Goal: Information Seeking & Learning: Learn about a topic

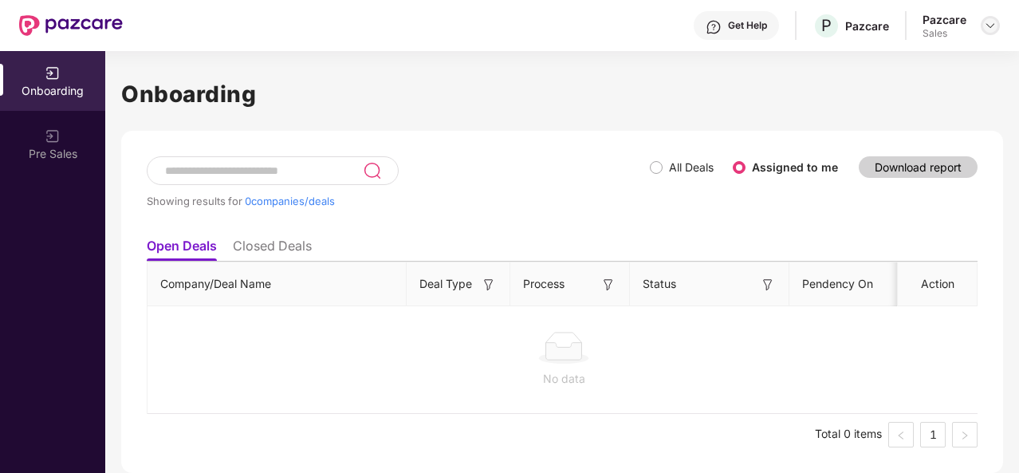
click at [983, 29] on div at bounding box center [989, 25] width 19 height 19
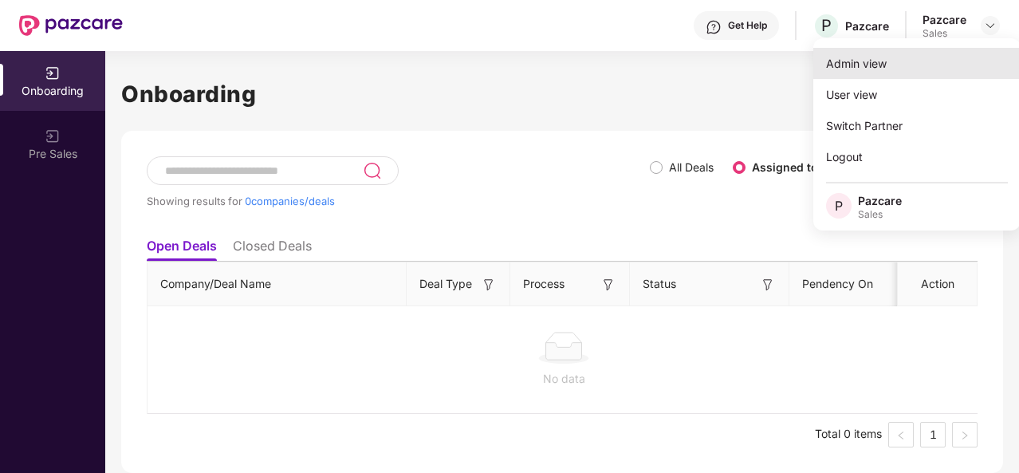
click at [876, 57] on div "Admin view" at bounding box center [916, 63] width 207 height 31
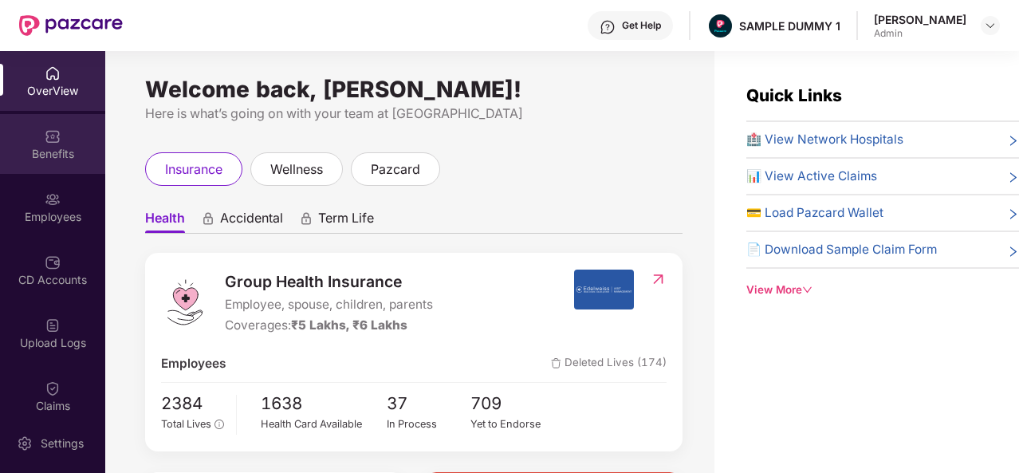
click at [77, 153] on div "Benefits" at bounding box center [52, 154] width 105 height 16
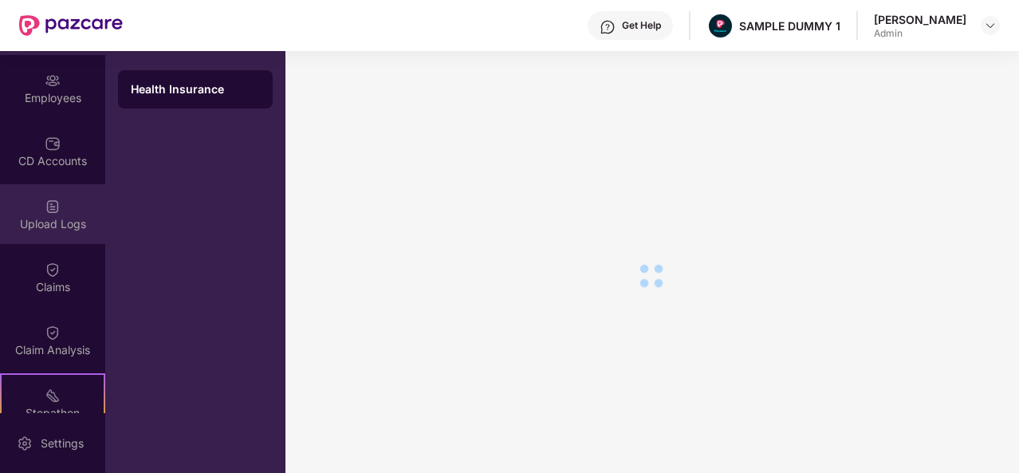
scroll to position [118, 0]
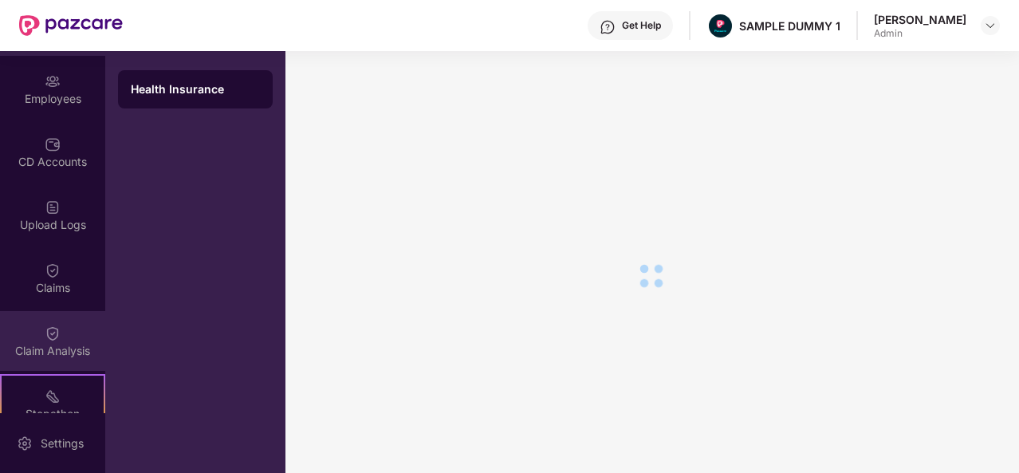
click at [67, 347] on div "Claim Analysis" at bounding box center [52, 351] width 105 height 16
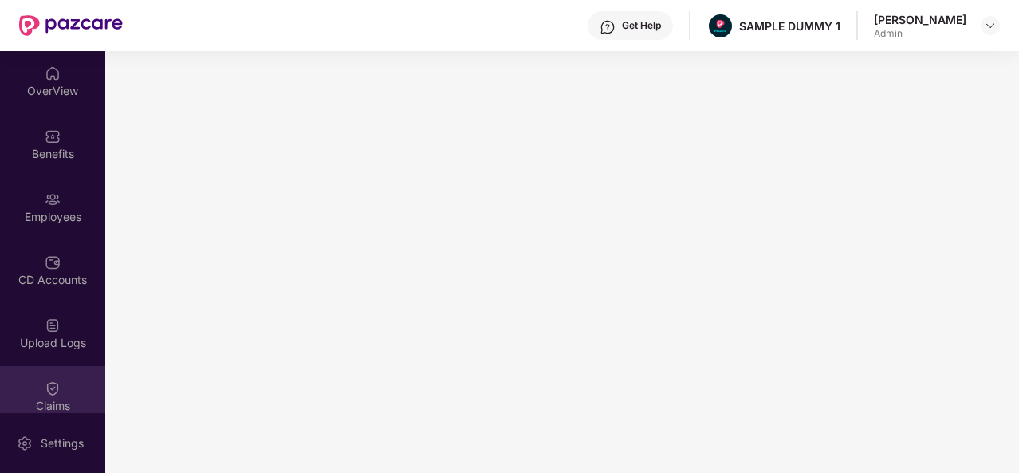
click at [61, 394] on div "Claims" at bounding box center [52, 396] width 105 height 60
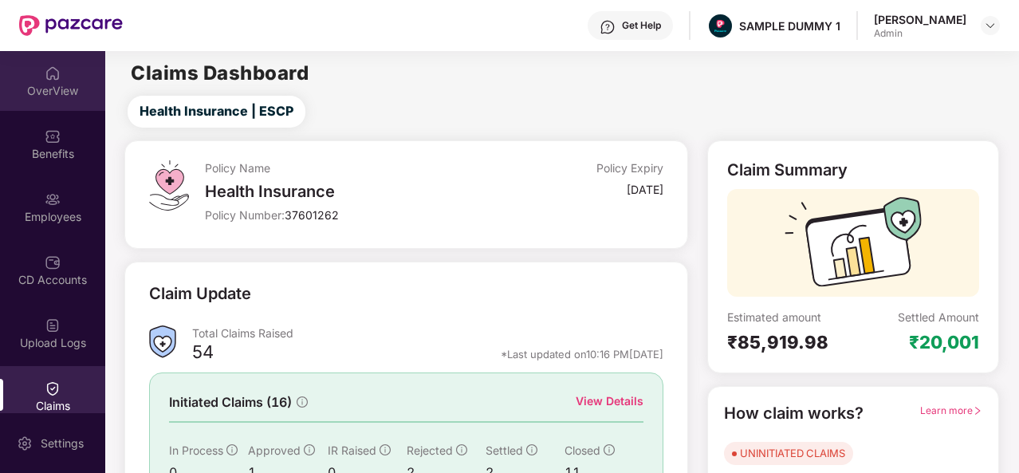
click at [56, 88] on div "OverView" at bounding box center [52, 91] width 105 height 16
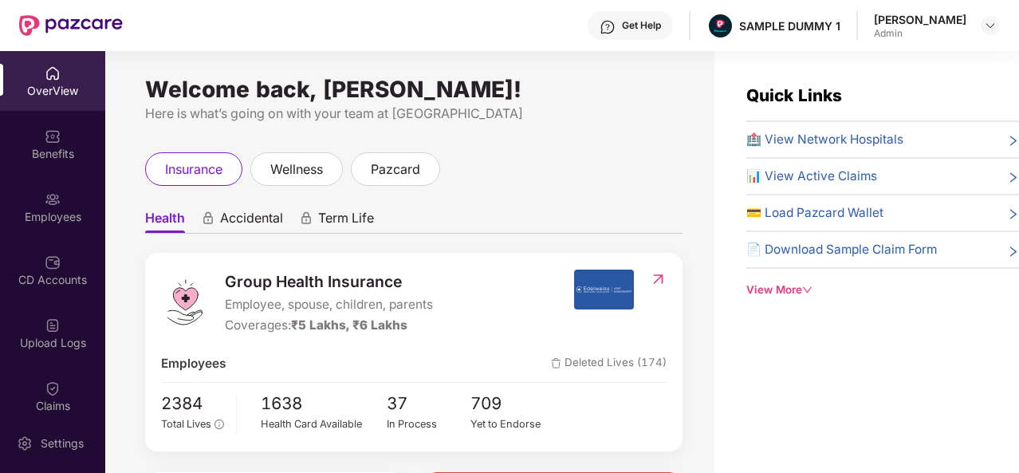
click at [645, 22] on div "Get Help" at bounding box center [641, 25] width 39 height 13
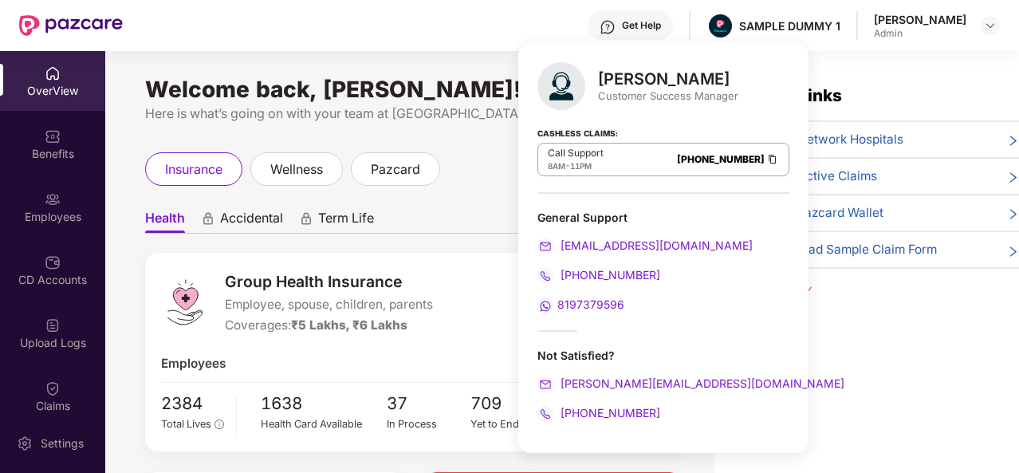
click at [459, 205] on ul "Health Accidental Term Life" at bounding box center [413, 218] width 537 height 32
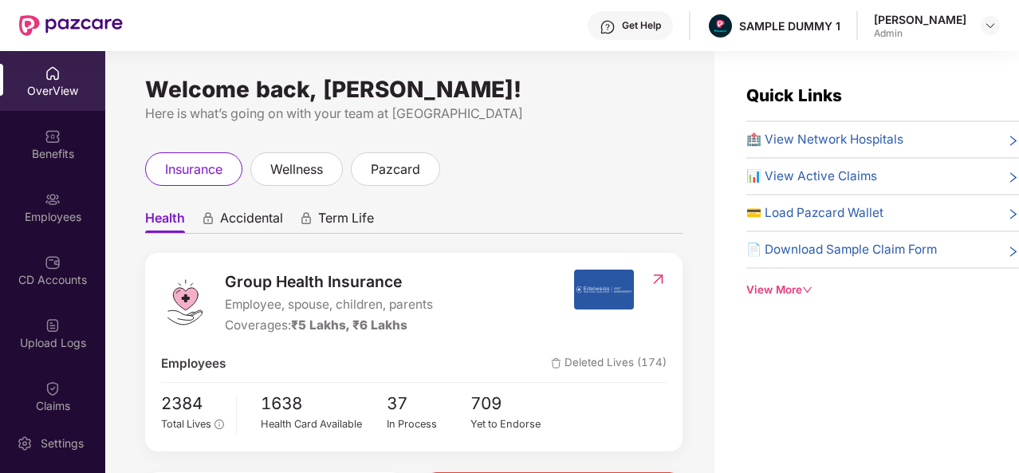
scroll to position [56, 0]
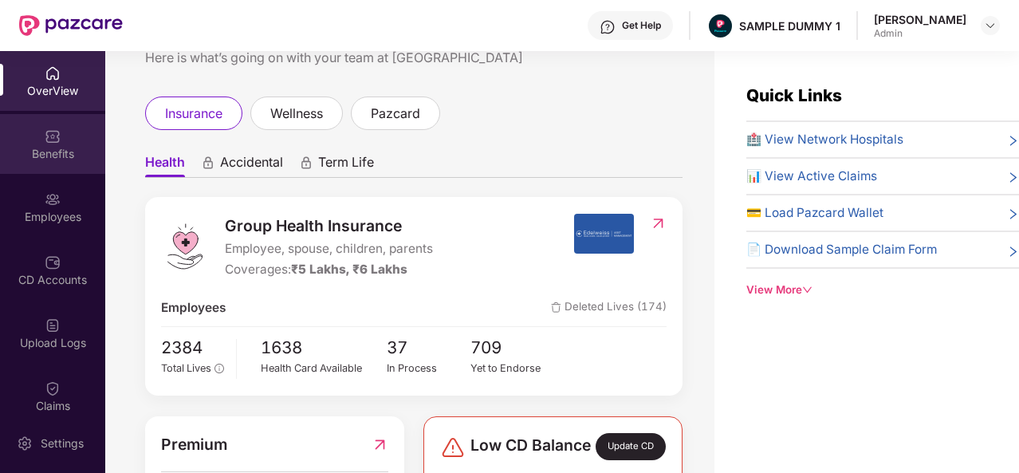
click at [58, 163] on div "Benefits" at bounding box center [52, 144] width 105 height 60
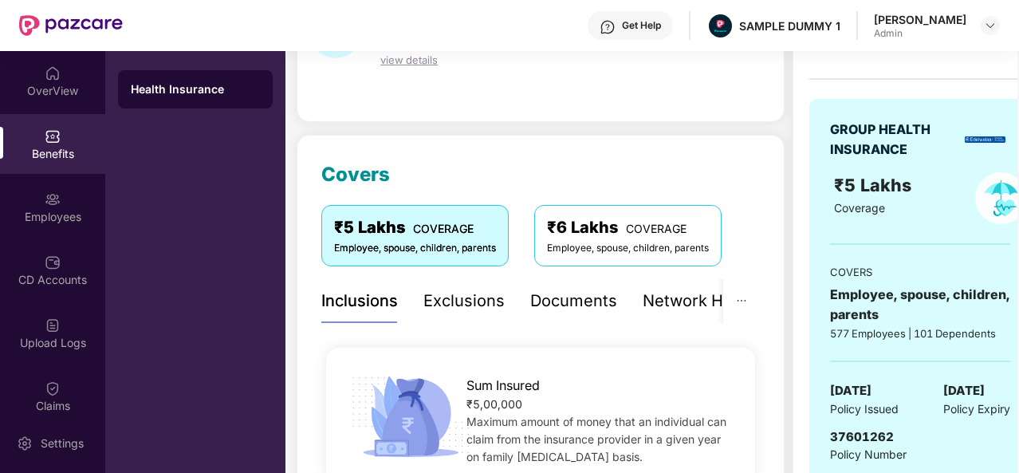
scroll to position [121, 0]
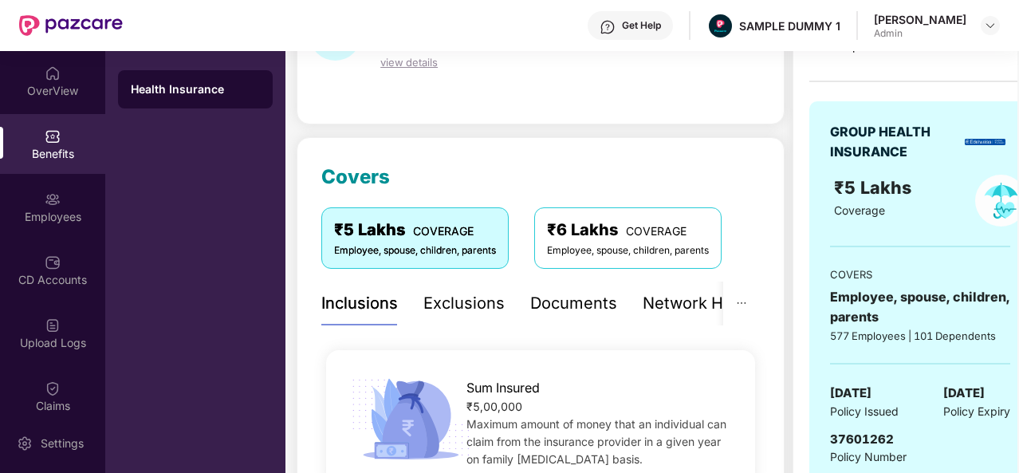
click at [454, 291] on div "Exclusions" at bounding box center [463, 303] width 81 height 25
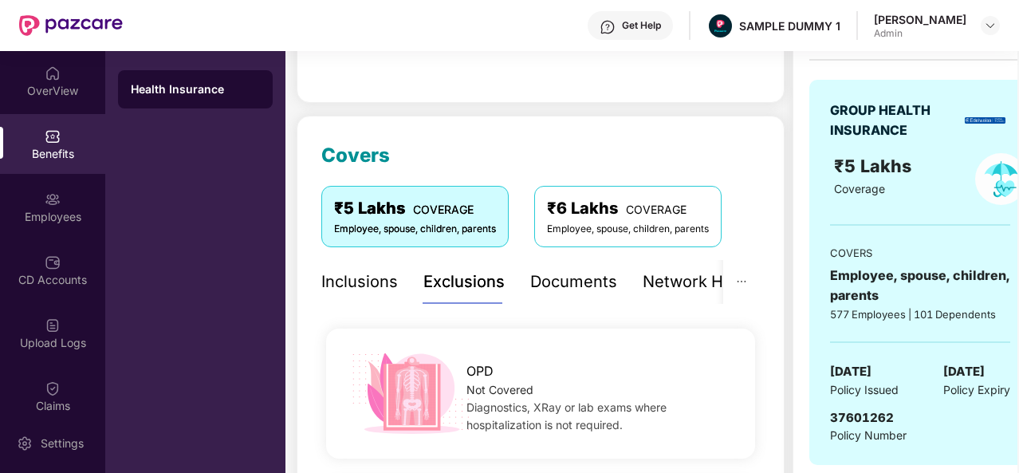
scroll to position [143, 0]
click at [583, 288] on div "Documents" at bounding box center [573, 281] width 87 height 25
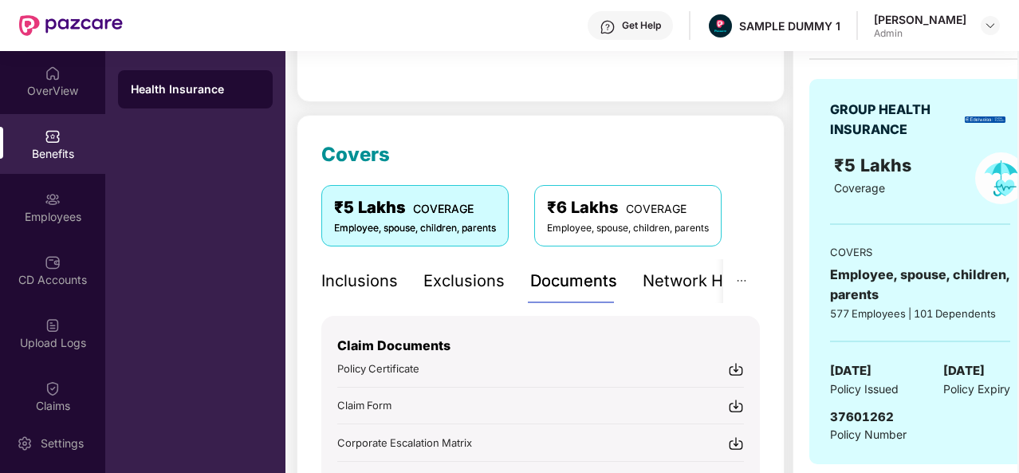
click at [388, 281] on div "Inclusions" at bounding box center [359, 281] width 77 height 25
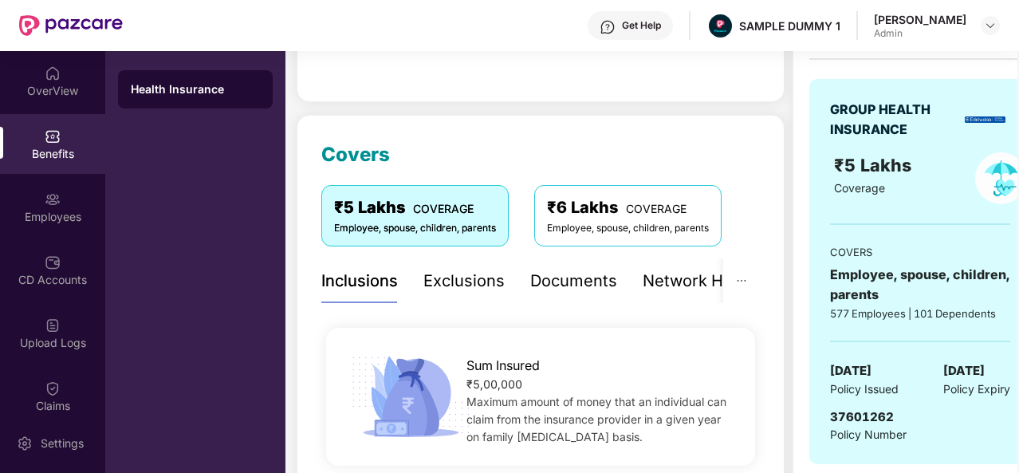
scroll to position [198, 0]
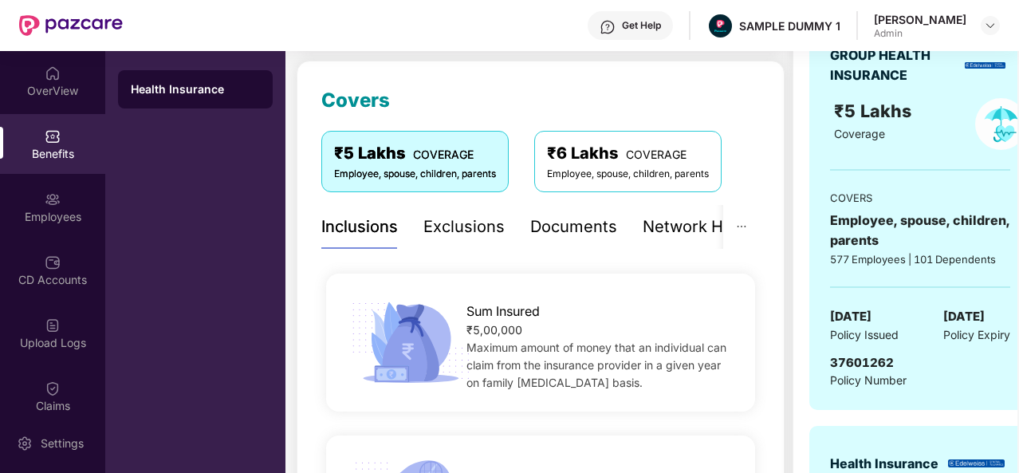
click at [582, 221] on div "Documents" at bounding box center [573, 226] width 87 height 25
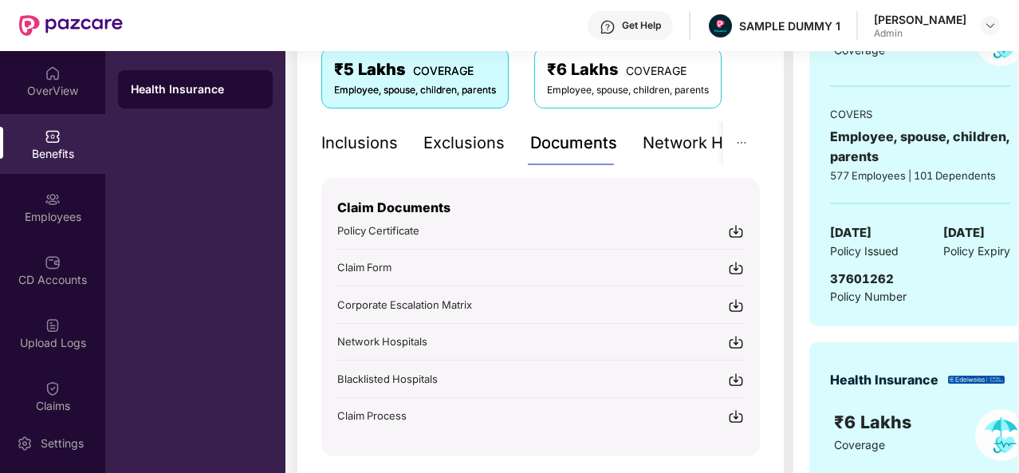
scroll to position [157, 0]
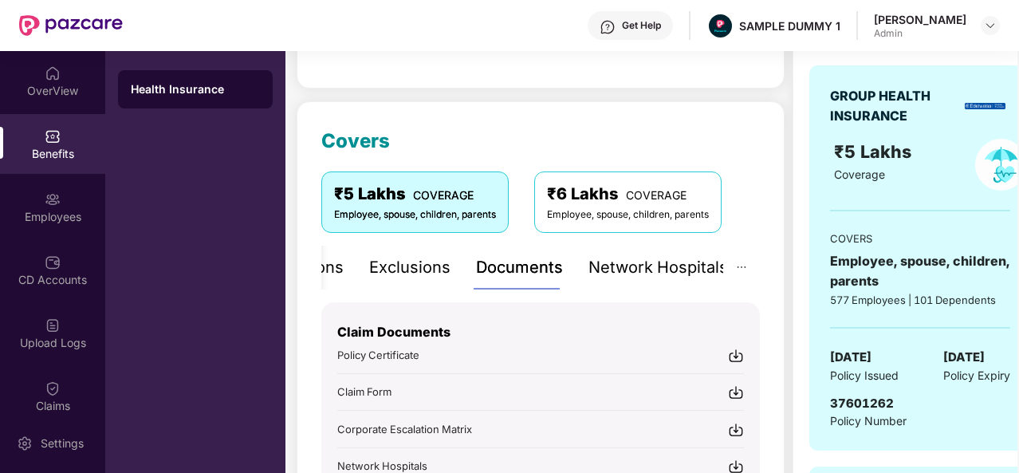
click at [682, 261] on div "Network Hospitals" at bounding box center [657, 267] width 139 height 25
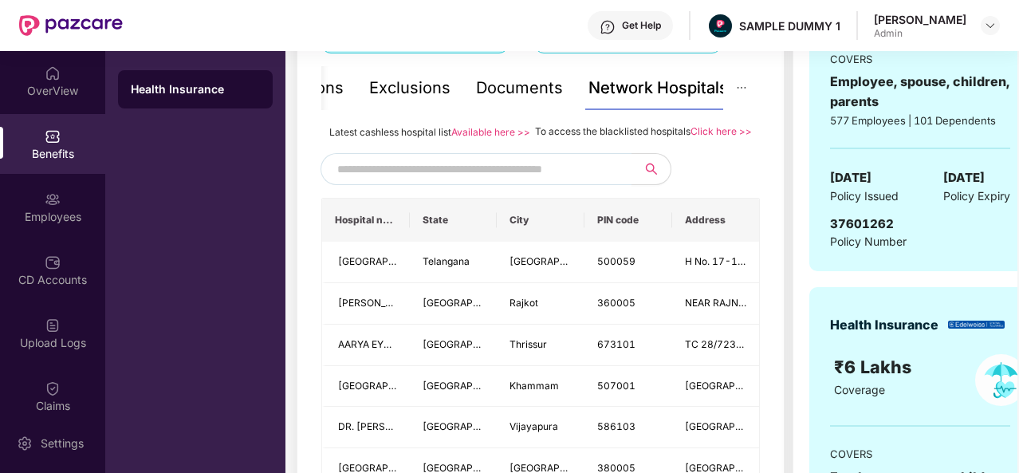
scroll to position [337, 0]
click at [509, 184] on span at bounding box center [475, 168] width 311 height 32
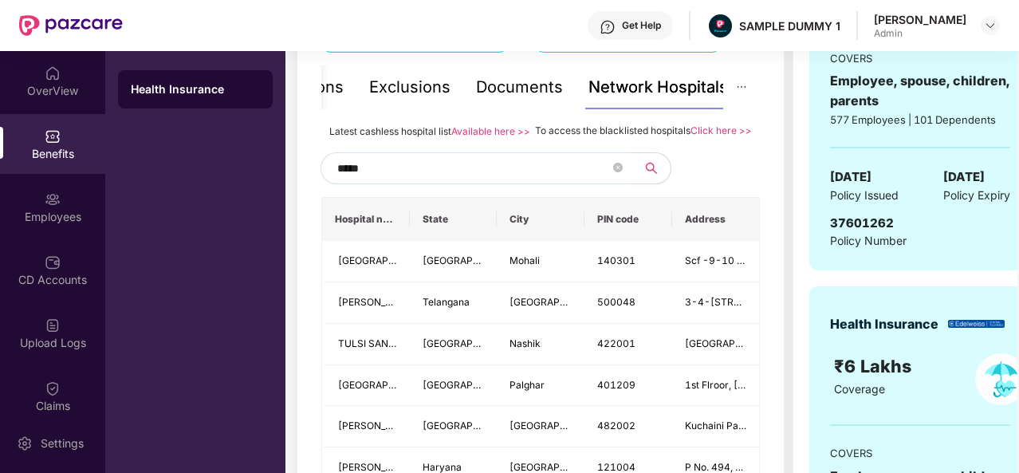
type input "******"
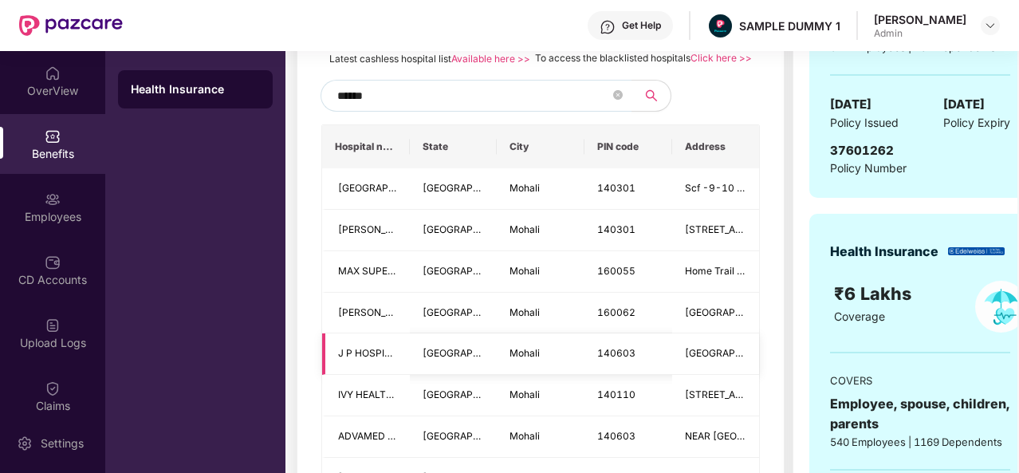
scroll to position [344, 0]
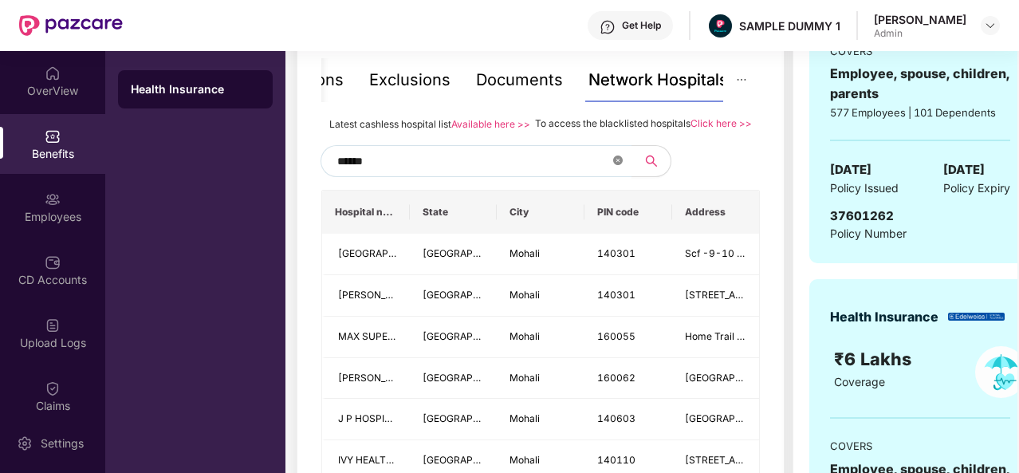
click at [614, 165] on icon "close-circle" at bounding box center [618, 160] width 10 height 10
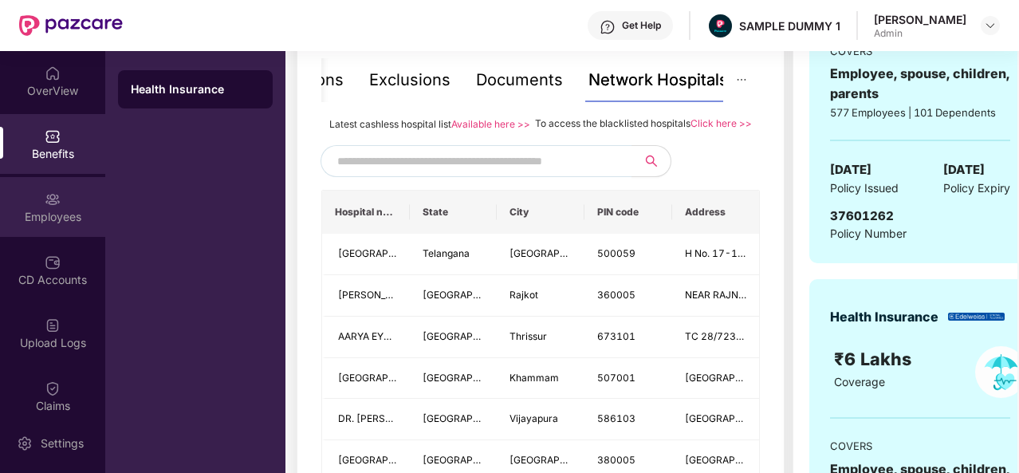
click at [30, 209] on div "Employees" at bounding box center [52, 217] width 105 height 16
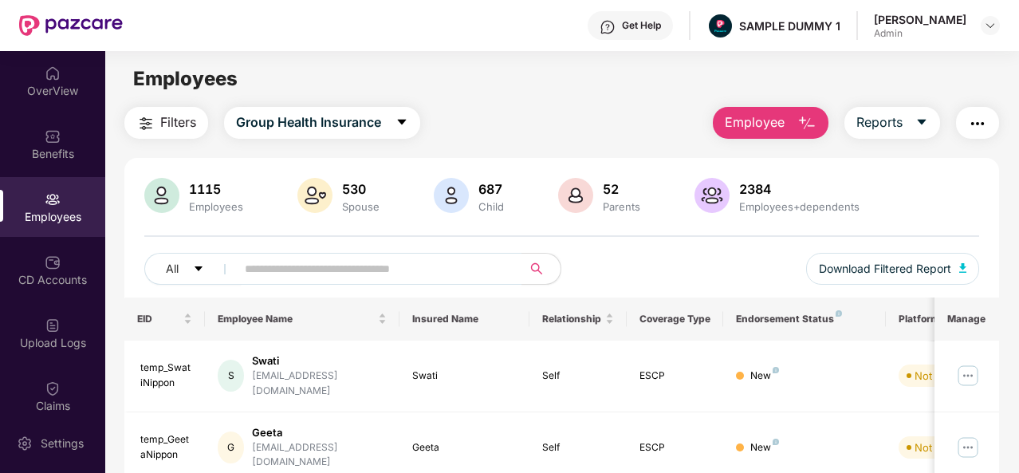
click at [802, 119] on img "button" at bounding box center [806, 123] width 19 height 19
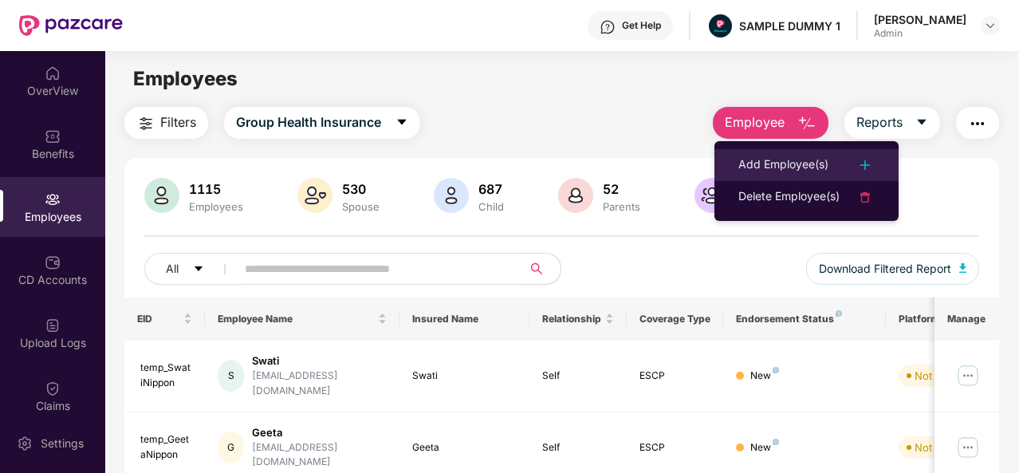
click at [808, 162] on div "Add Employee(s)" at bounding box center [783, 164] width 90 height 19
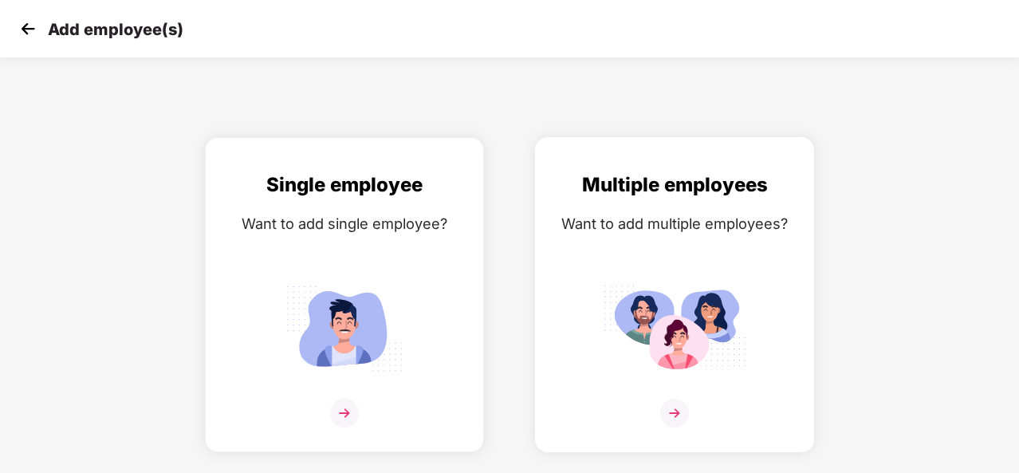
click at [673, 406] on img at bounding box center [674, 413] width 29 height 29
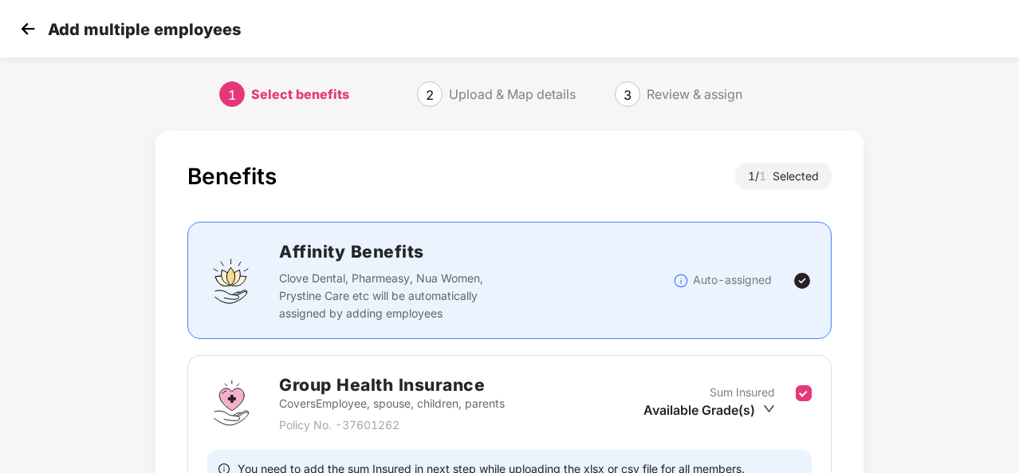
scroll to position [168, 0]
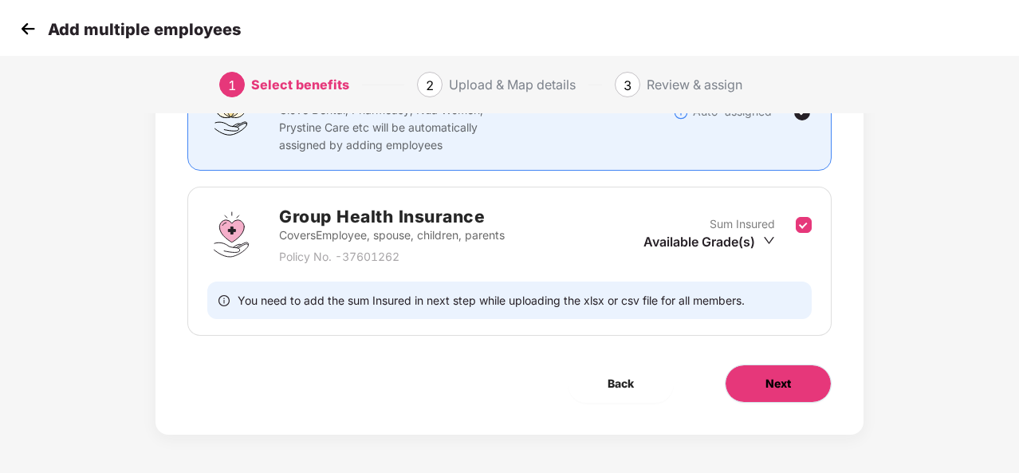
click at [802, 371] on button "Next" at bounding box center [778, 383] width 107 height 38
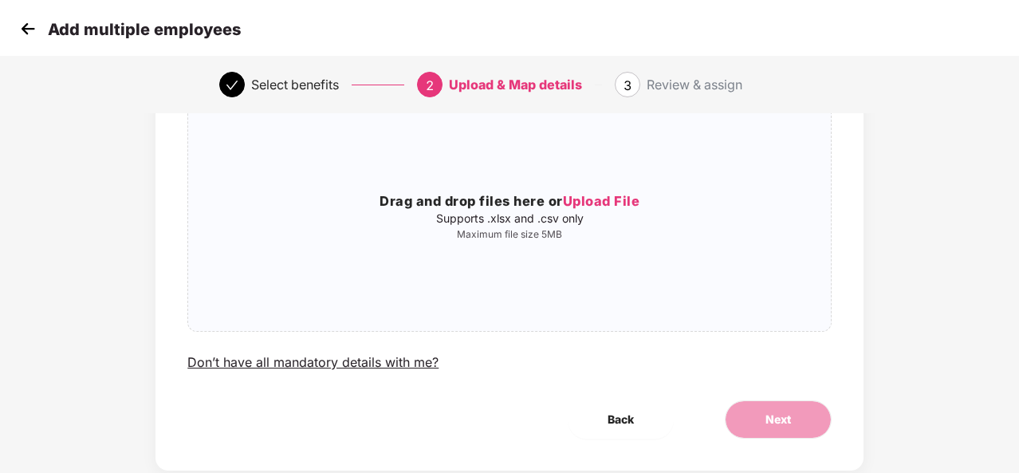
scroll to position [167, 0]
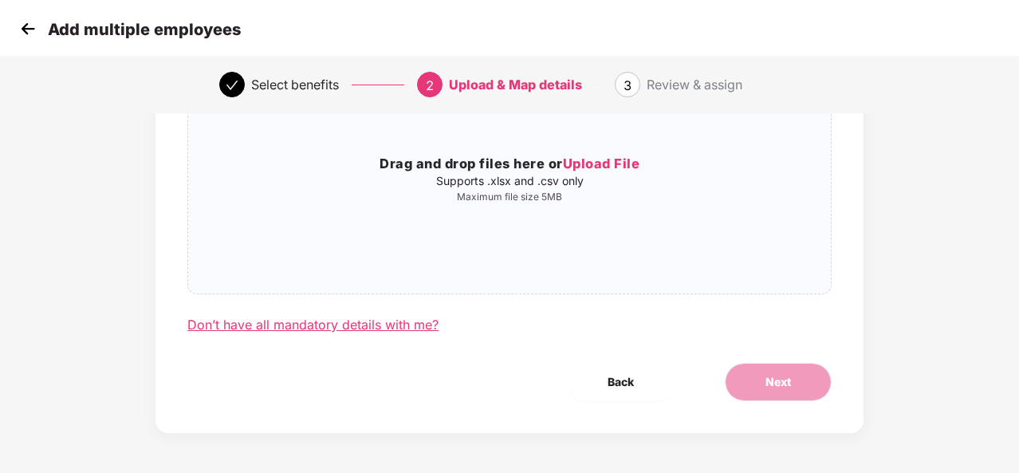
click at [297, 323] on div "Don’t have all mandatory details with me?" at bounding box center [312, 324] width 251 height 17
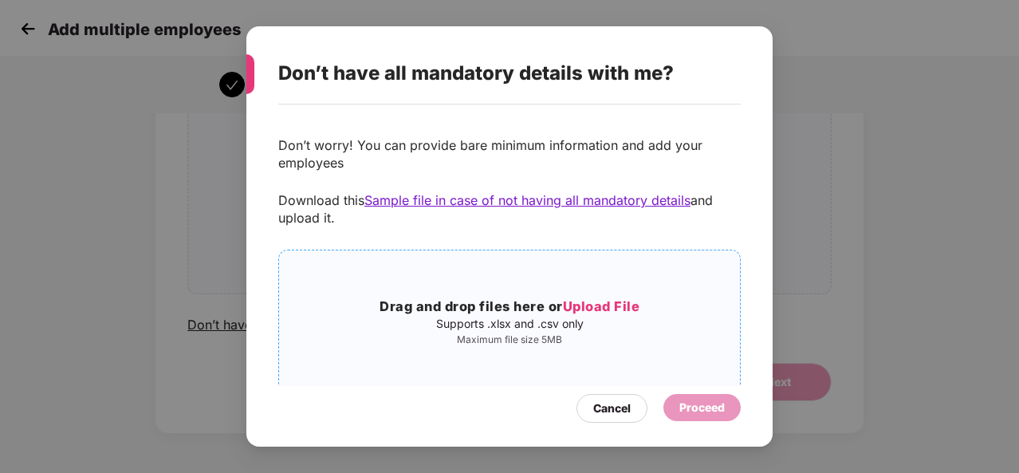
scroll to position [30, 0]
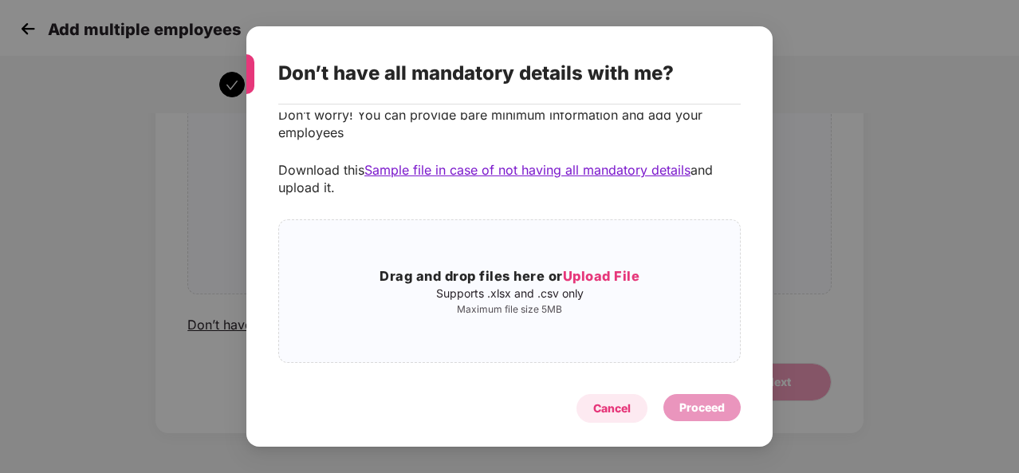
click at [595, 403] on div "Cancel" at bounding box center [611, 408] width 37 height 18
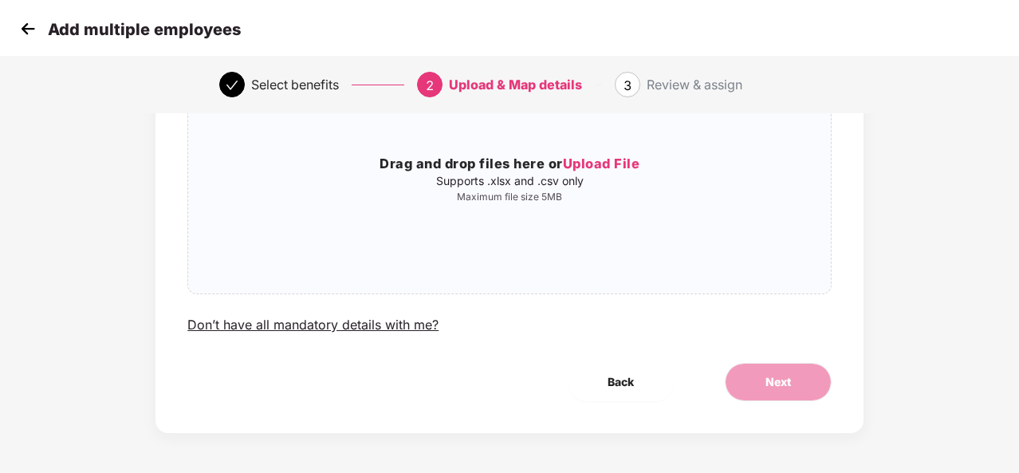
click at [22, 29] on img at bounding box center [28, 29] width 24 height 24
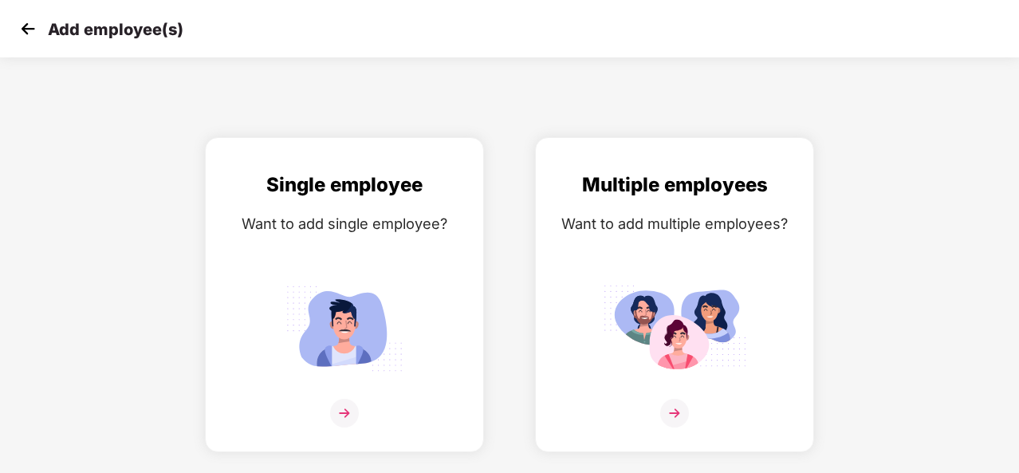
click at [22, 29] on img at bounding box center [28, 29] width 24 height 24
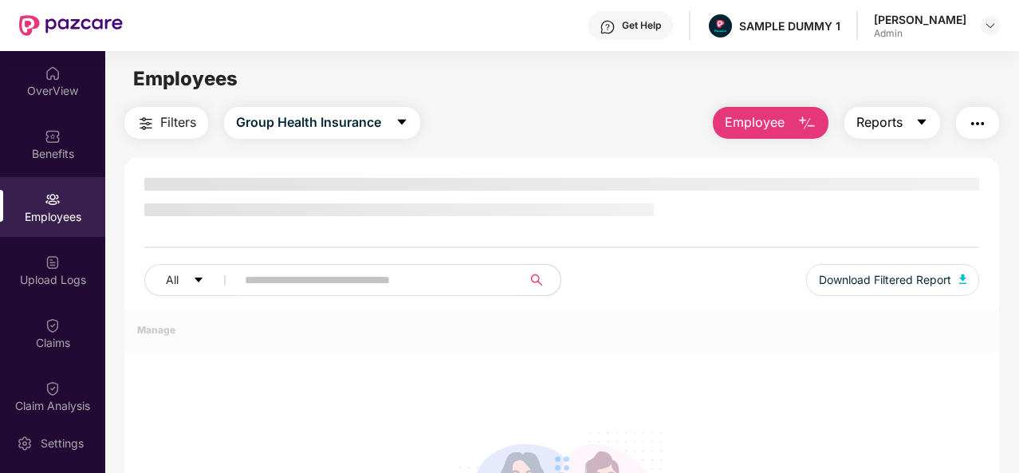
click at [917, 135] on button "Reports" at bounding box center [892, 123] width 96 height 32
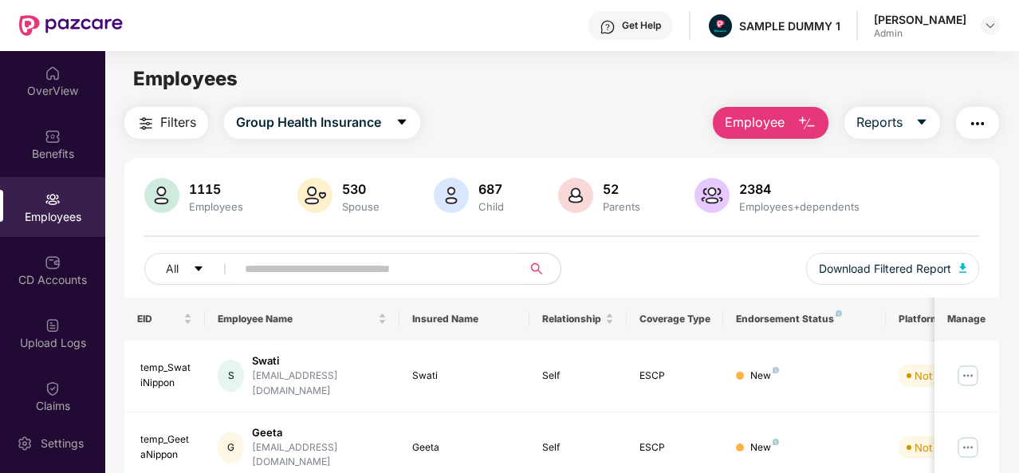
click at [971, 120] on img "button" at bounding box center [977, 123] width 19 height 19
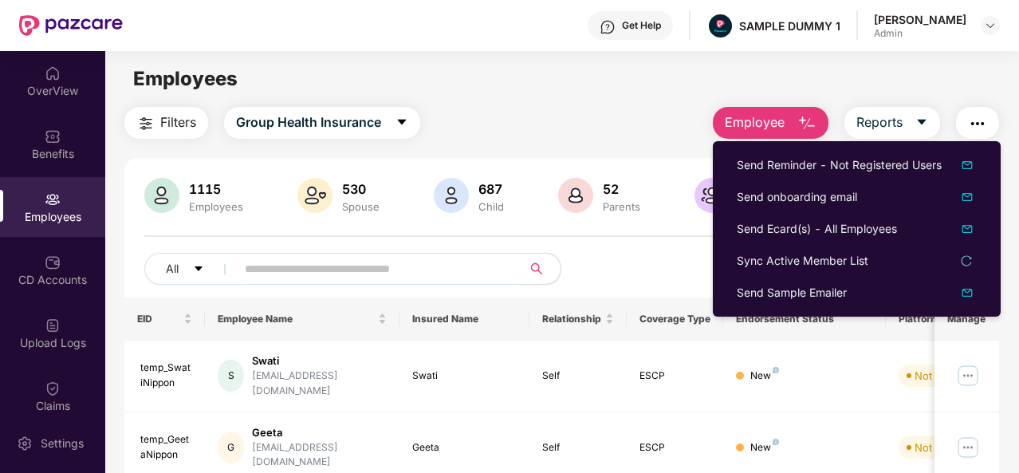
click at [987, 116] on img "button" at bounding box center [977, 123] width 19 height 19
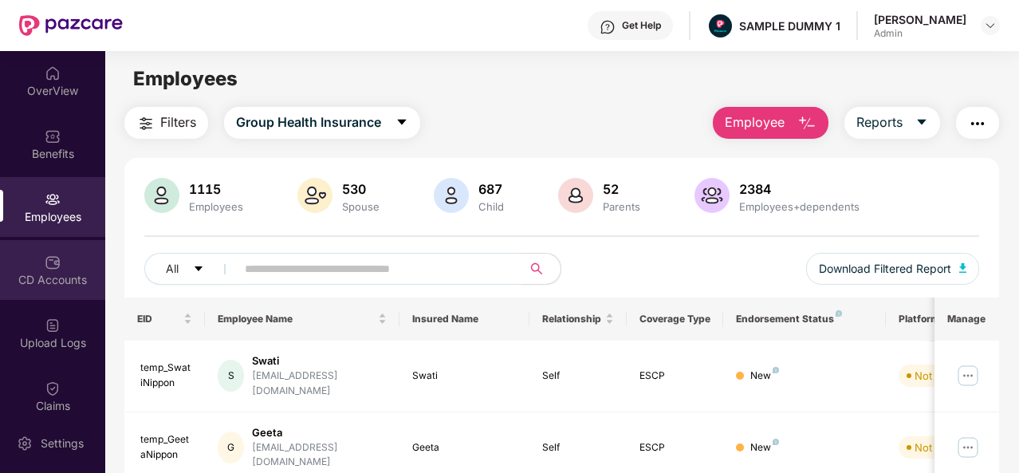
click at [73, 263] on div "CD Accounts" at bounding box center [52, 270] width 105 height 60
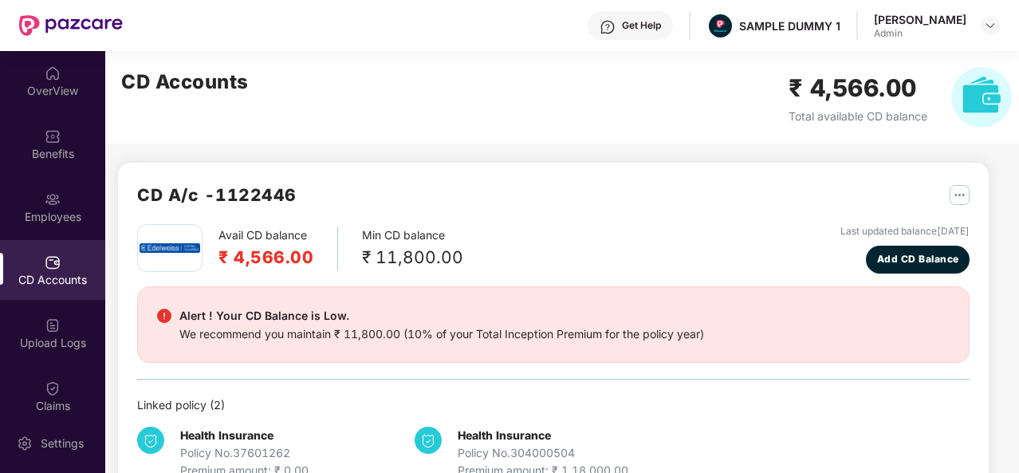
scroll to position [43, 0]
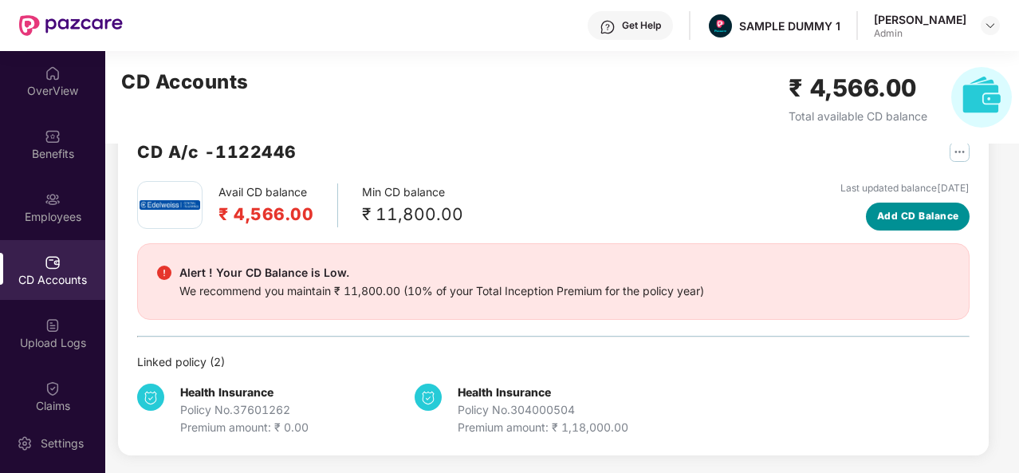
click at [925, 212] on span "Add CD Balance" at bounding box center [918, 216] width 82 height 15
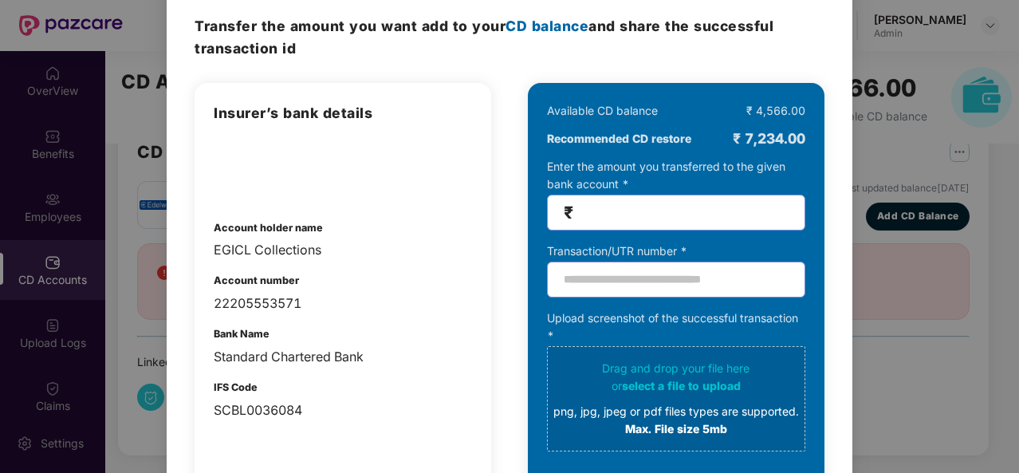
scroll to position [0, 0]
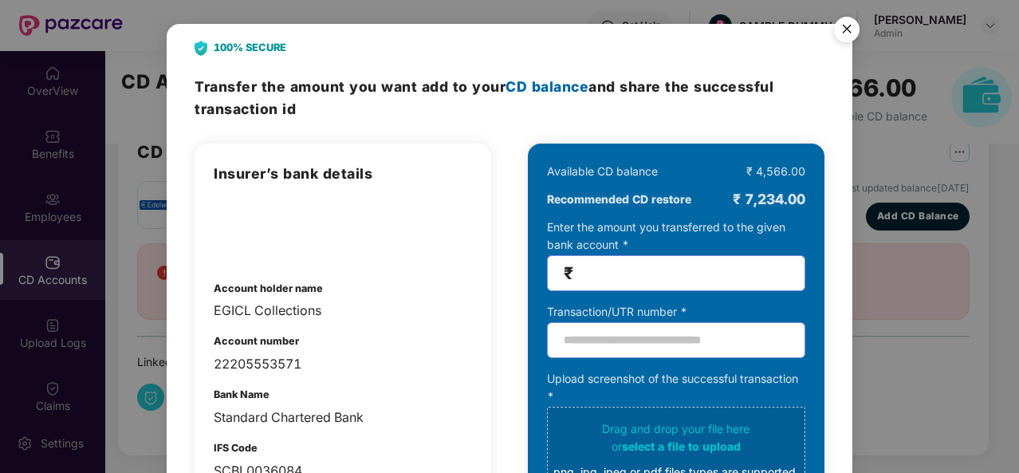
click at [850, 25] on img "Close" at bounding box center [846, 32] width 45 height 45
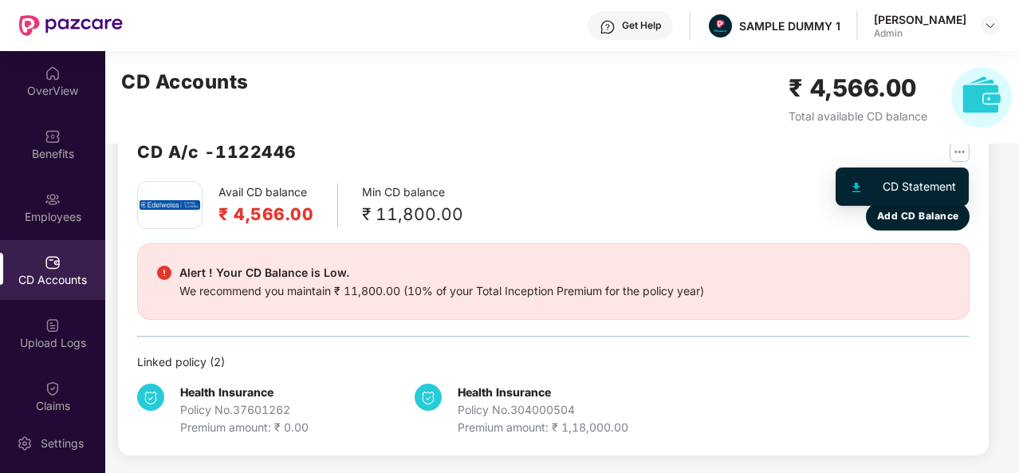
click at [953, 152] on img "button" at bounding box center [959, 152] width 20 height 20
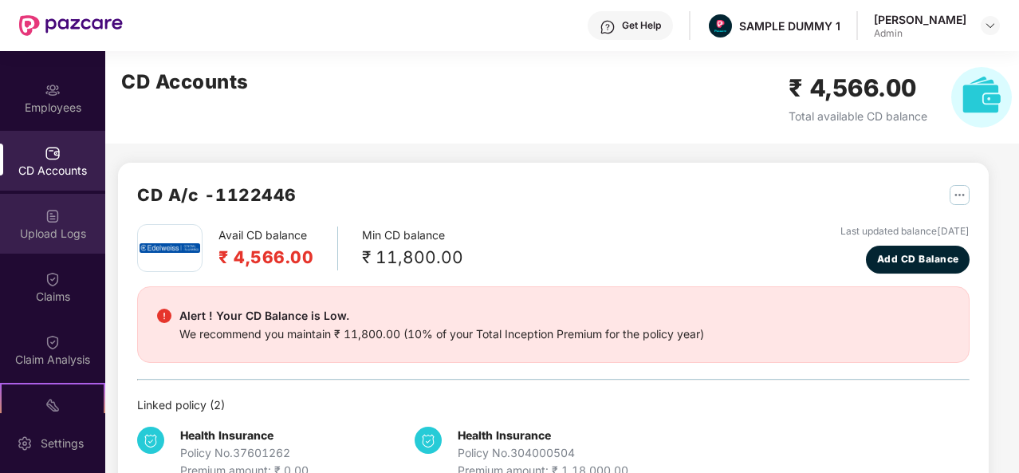
scroll to position [118, 0]
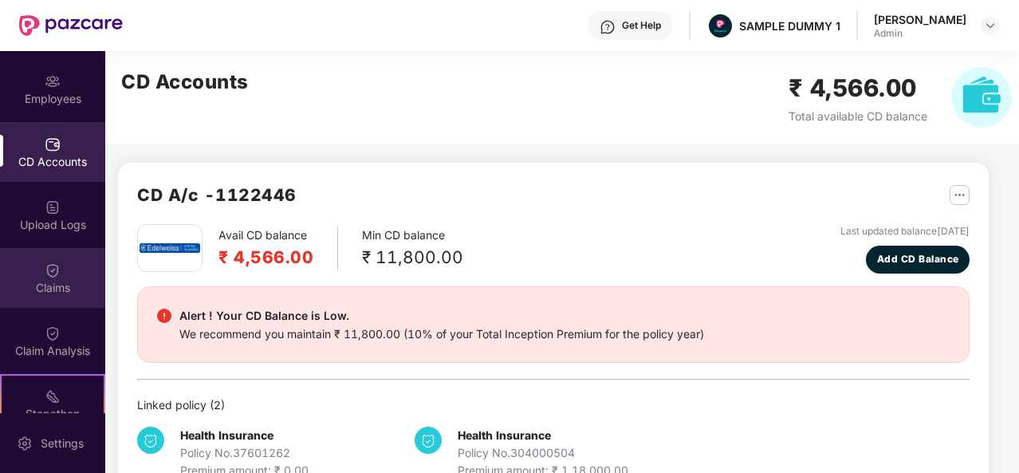
click at [61, 278] on div "Claims" at bounding box center [52, 278] width 105 height 60
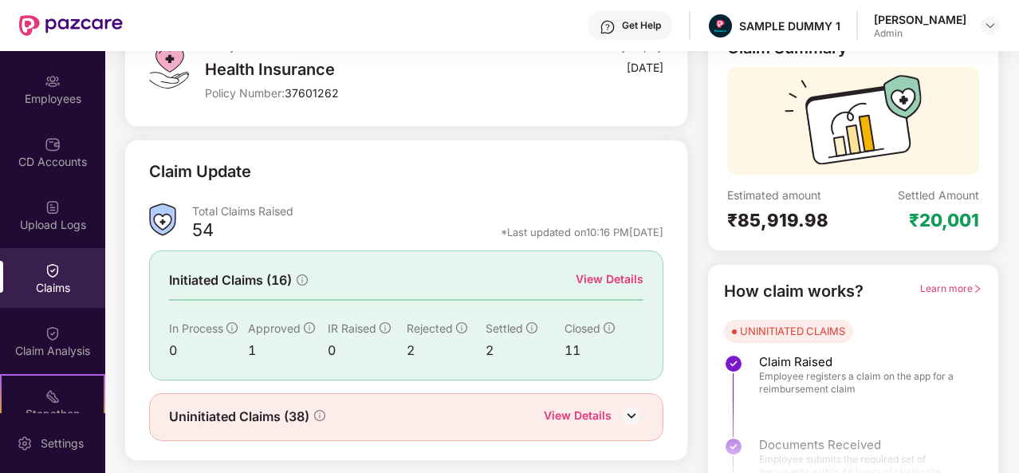
scroll to position [150, 0]
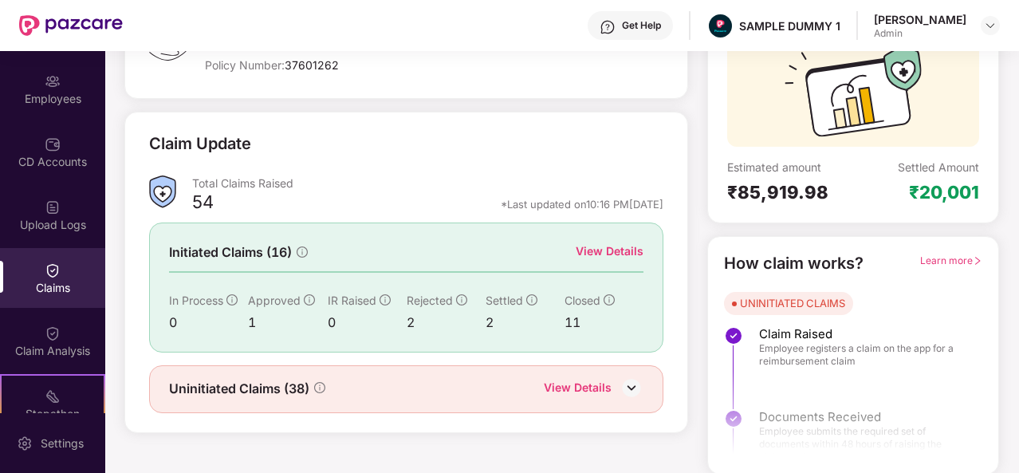
click at [622, 245] on div "View Details" at bounding box center [609, 251] width 68 height 18
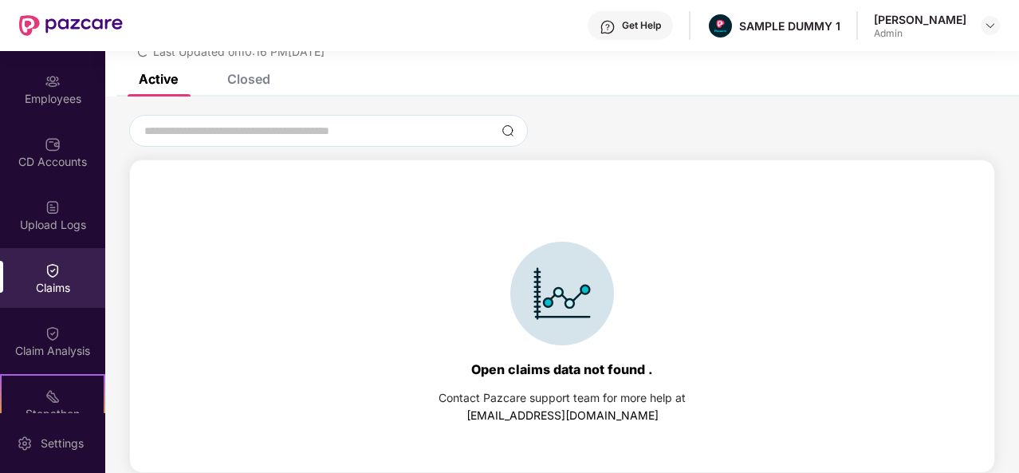
click at [238, 81] on div "Closed" at bounding box center [248, 79] width 43 height 16
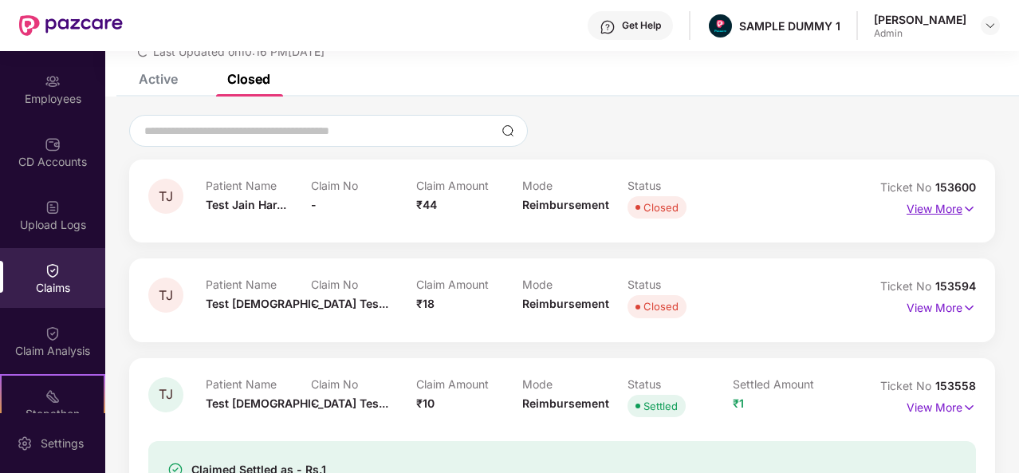
click at [919, 210] on p "View More" at bounding box center [940, 207] width 69 height 22
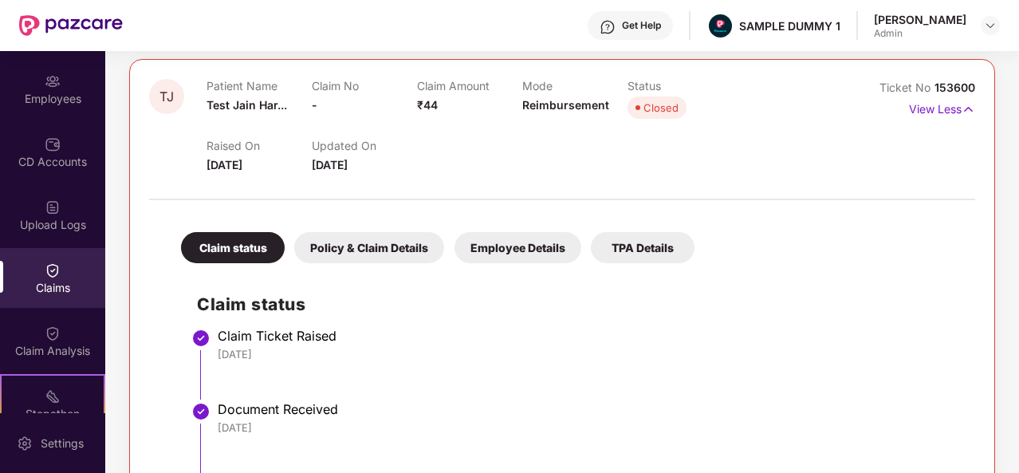
scroll to position [144, 0]
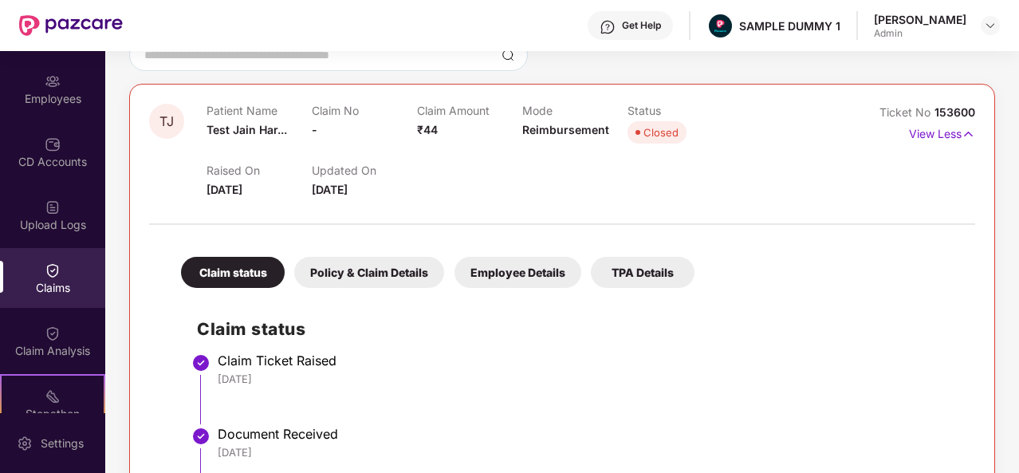
click at [388, 273] on div "Policy & Claim Details" at bounding box center [369, 272] width 150 height 31
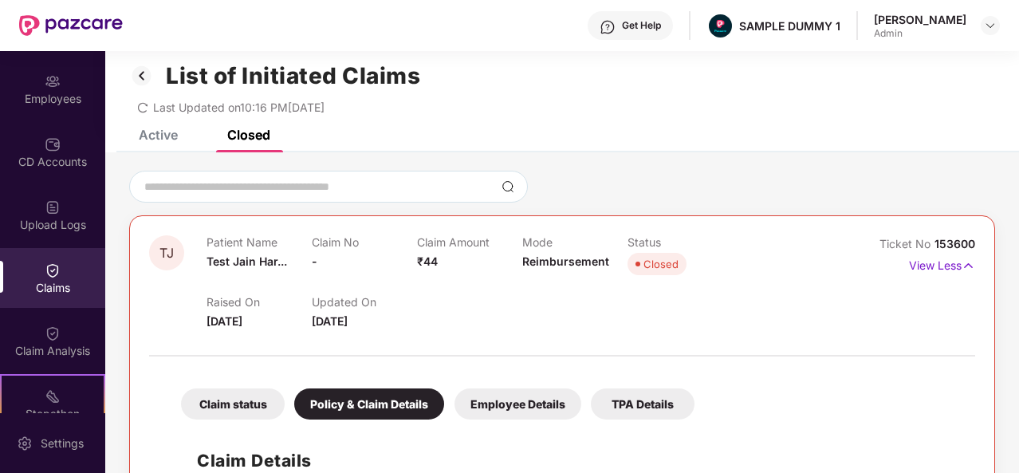
scroll to position [0, 0]
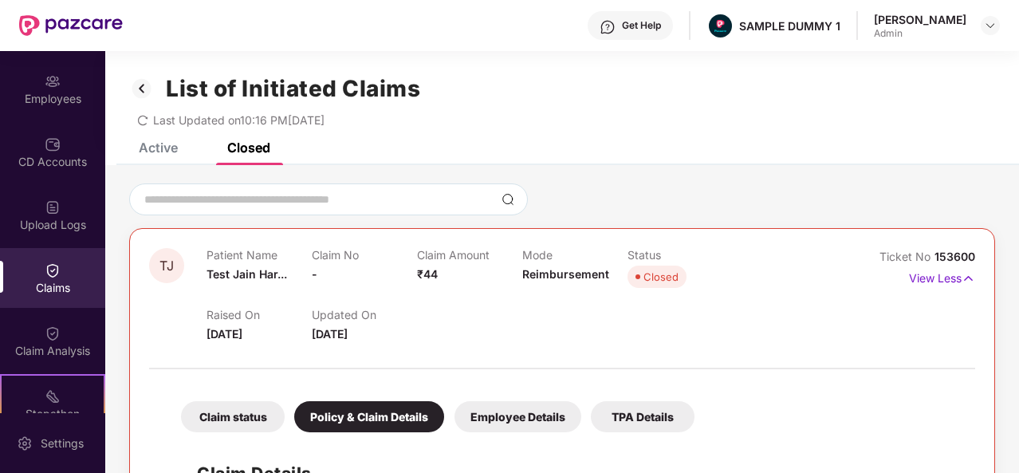
click at [142, 80] on img at bounding box center [142, 88] width 26 height 27
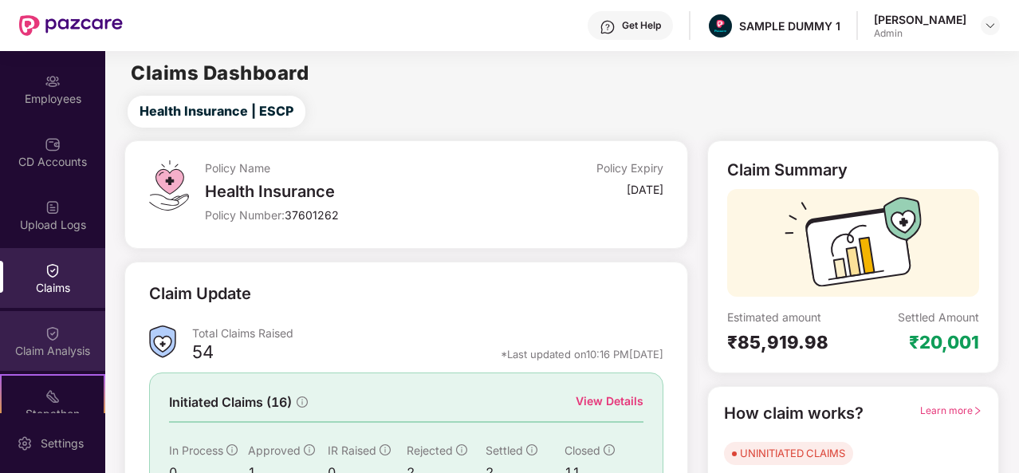
click at [37, 336] on div "Claim Analysis" at bounding box center [52, 341] width 105 height 60
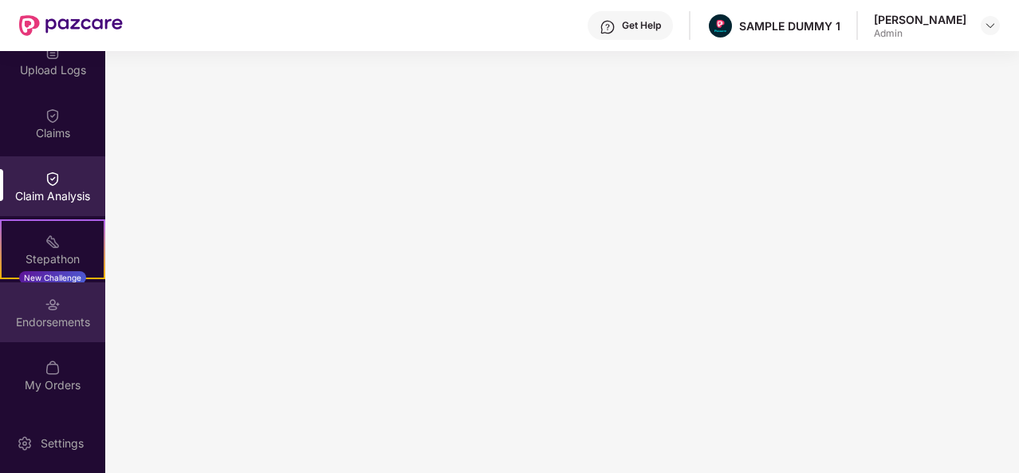
scroll to position [330, 0]
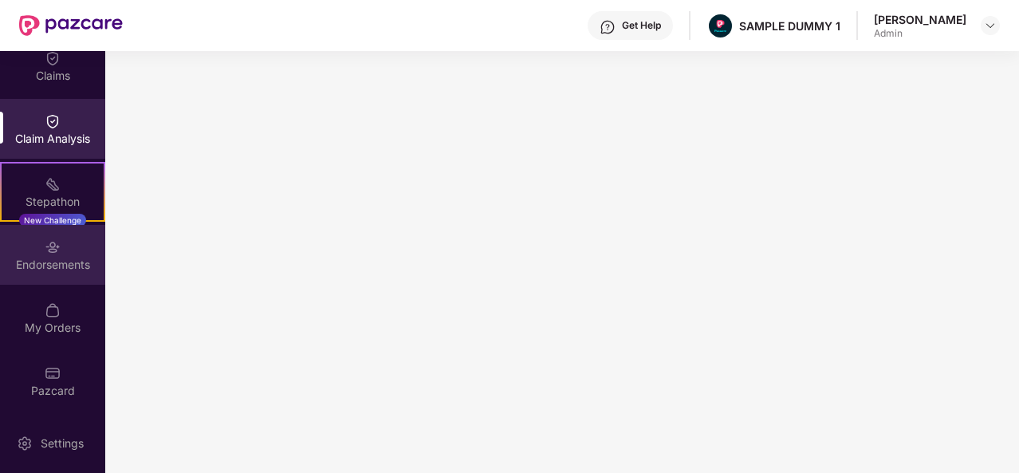
click at [73, 272] on div "Endorsements" at bounding box center [52, 255] width 105 height 60
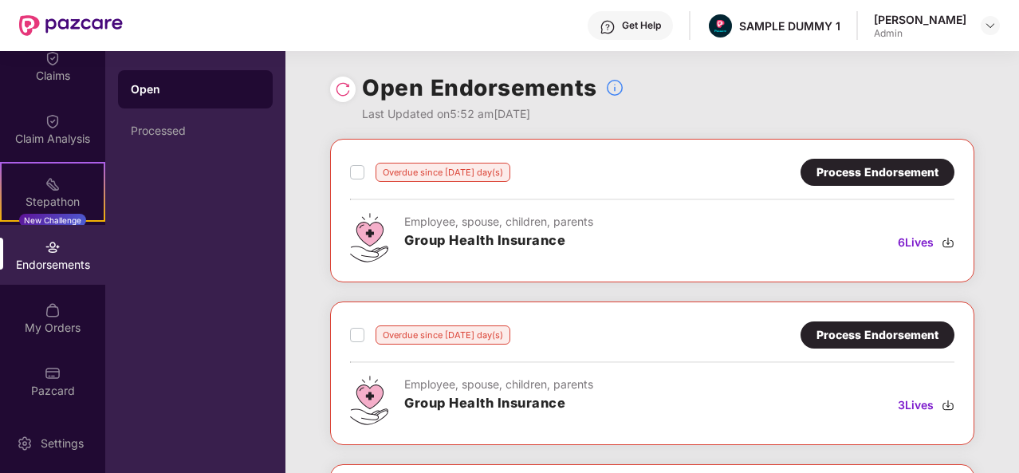
scroll to position [41, 0]
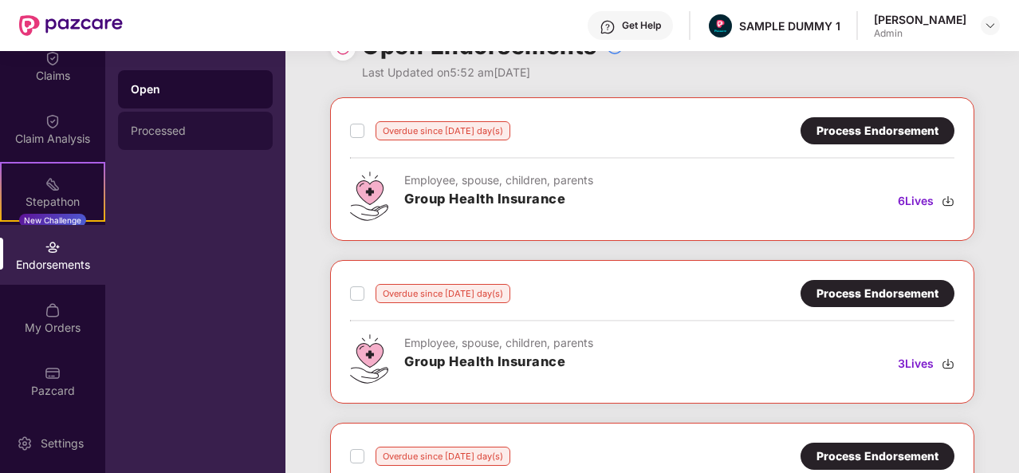
click at [189, 140] on div "Processed" at bounding box center [195, 131] width 155 height 38
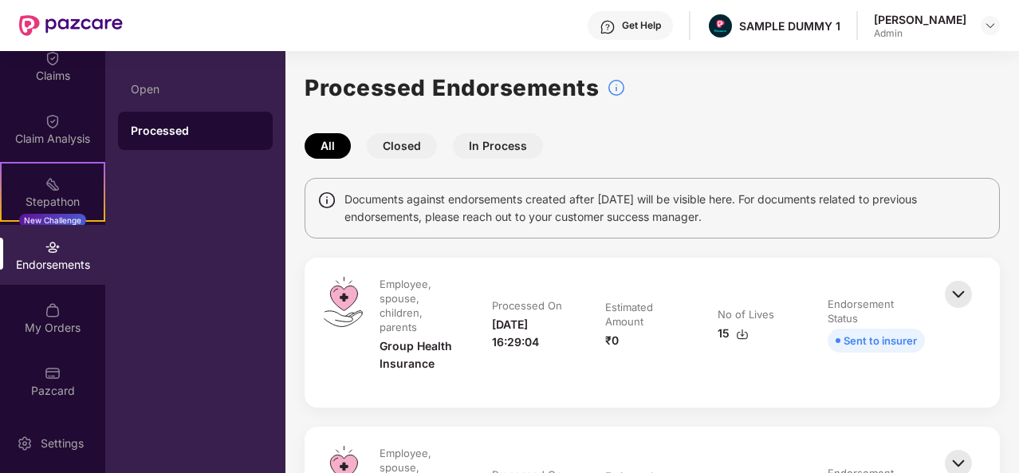
scroll to position [113, 0]
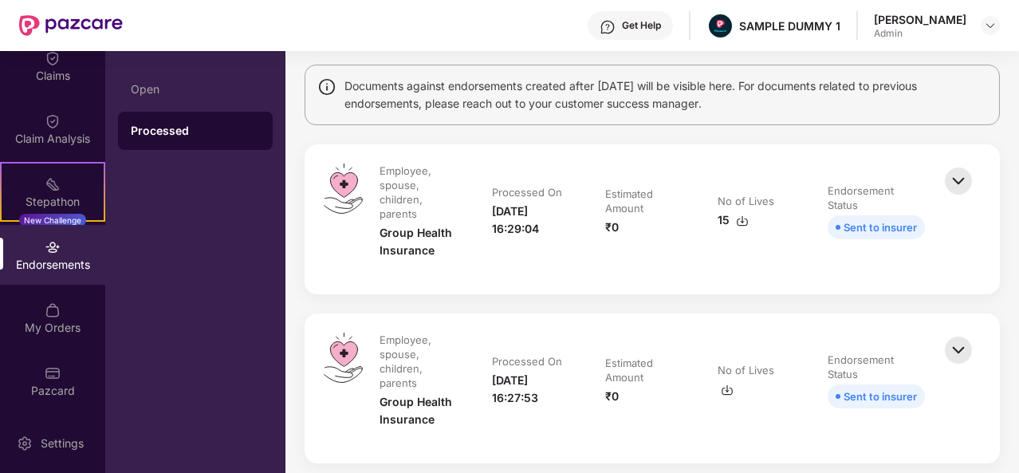
click at [956, 187] on img at bounding box center [958, 180] width 35 height 35
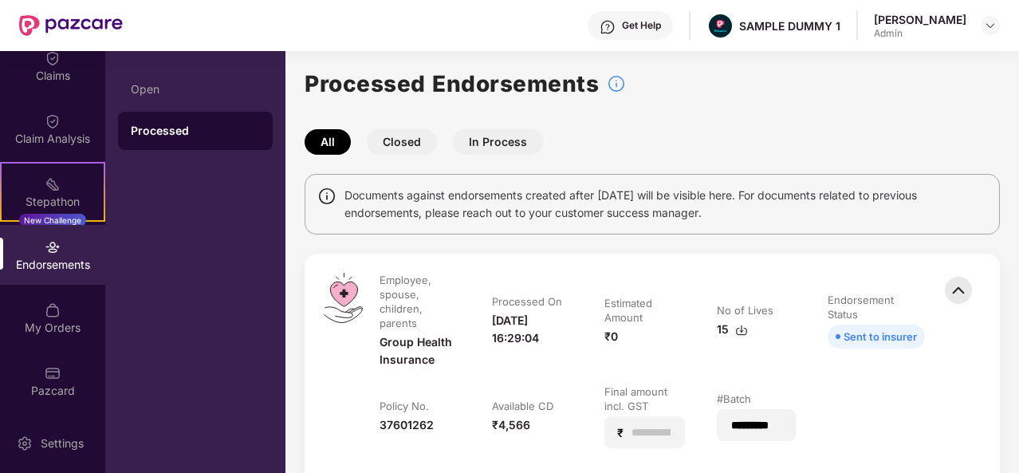
scroll to position [0, 0]
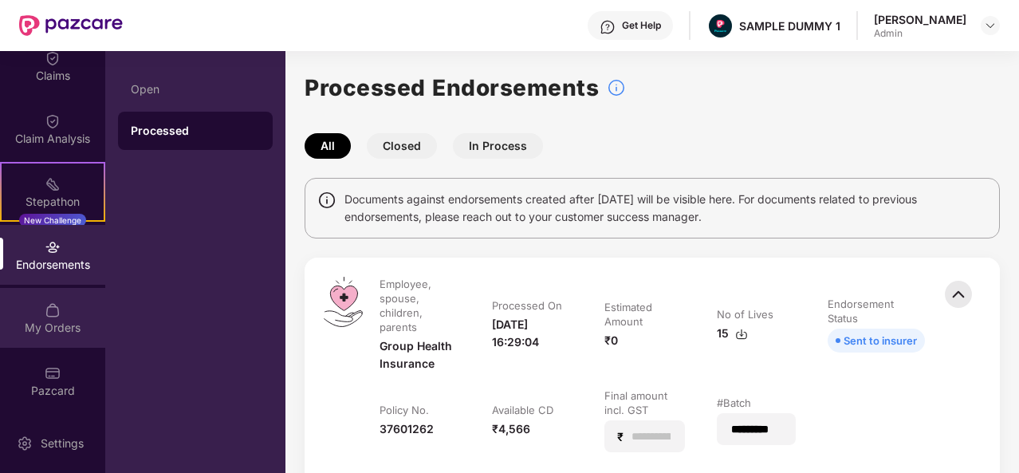
click at [65, 333] on div "My Orders" at bounding box center [52, 328] width 105 height 16
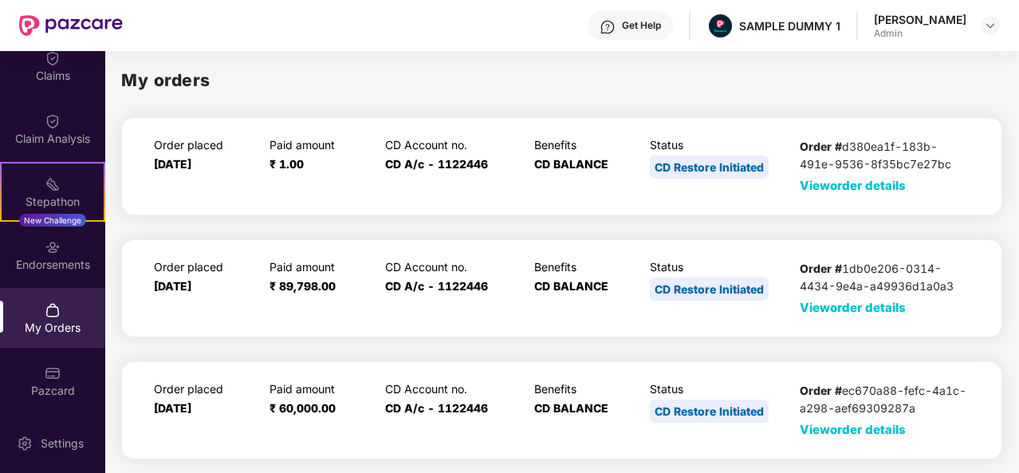
click at [826, 184] on span "View order details" at bounding box center [852, 185] width 106 height 15
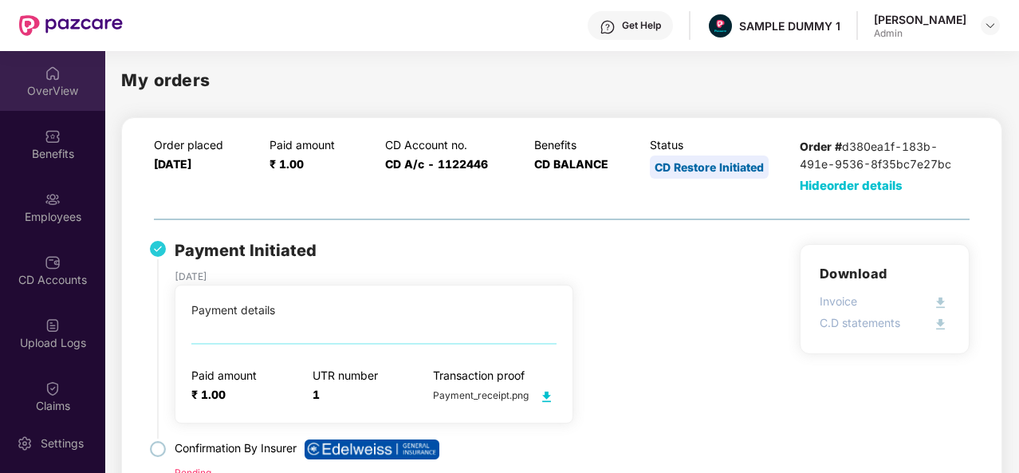
click at [61, 73] on div "OverView" at bounding box center [52, 81] width 105 height 60
